Goal: Information Seeking & Learning: Learn about a topic

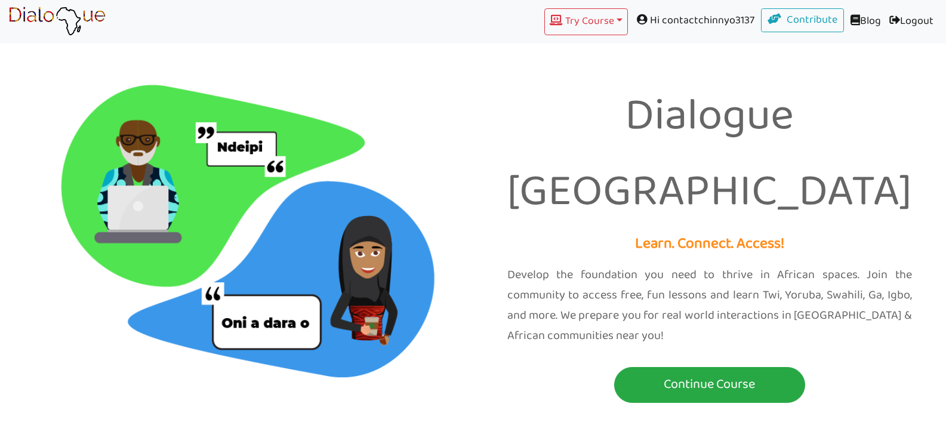
scroll to position [60, 0]
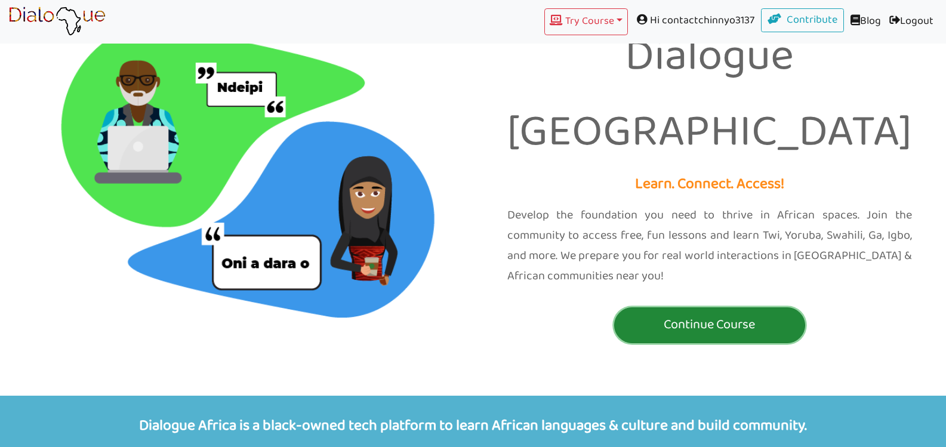
click at [669, 314] on p "Continue Course" at bounding box center [709, 325] width 185 height 22
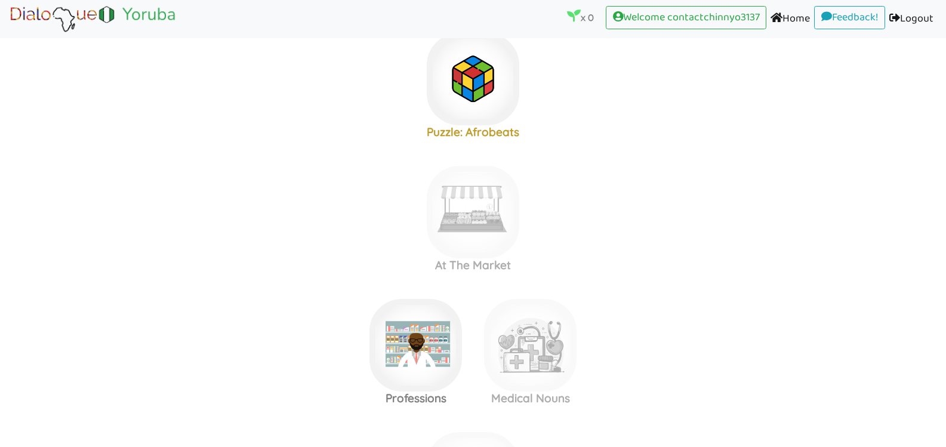
scroll to position [298, 0]
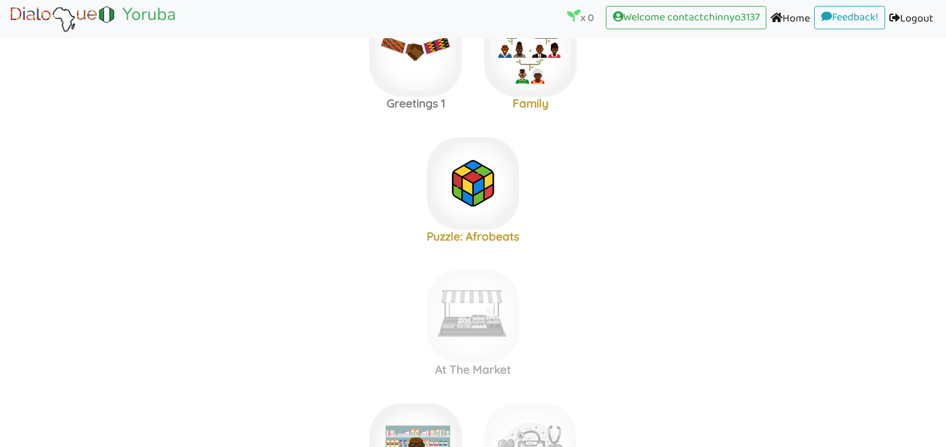
scroll to position [179, 0]
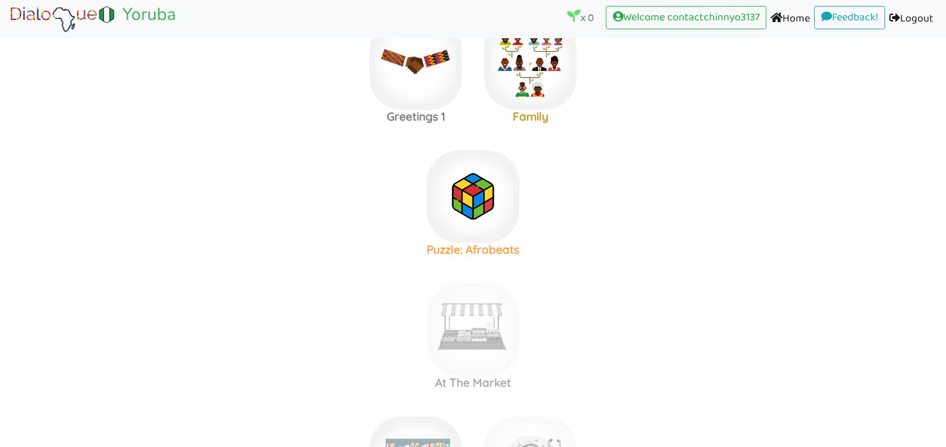
click at [492, 251] on h3 "Puzzle: Afrobeats" at bounding box center [473, 250] width 115 height 14
